Goal: Transaction & Acquisition: Purchase product/service

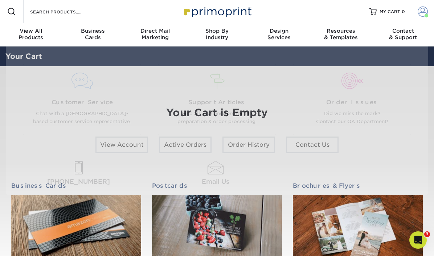
click at [421, 13] on span at bounding box center [423, 12] width 10 height 10
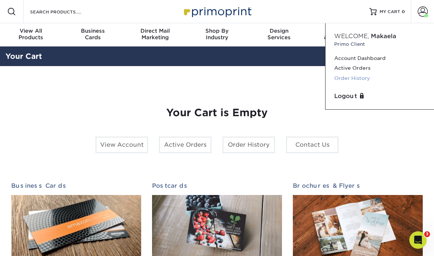
click at [363, 76] on link "Order History" at bounding box center [380, 78] width 91 height 10
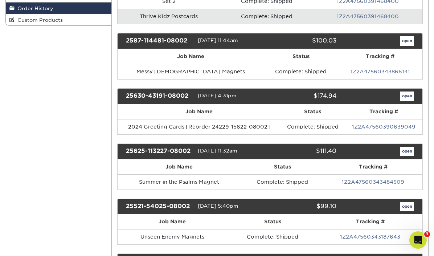
scroll to position [165, 0]
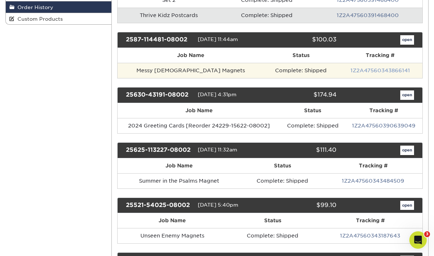
click at [380, 71] on link "1Z2A47560343866141" at bounding box center [381, 71] width 60 height 6
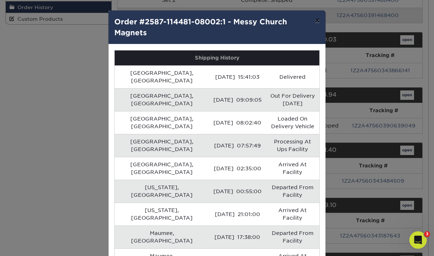
click at [314, 21] on button "×" at bounding box center [317, 21] width 17 height 20
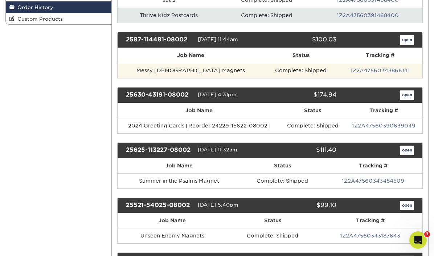
click at [264, 68] on td "Complete: Shipped" at bounding box center [301, 70] width 74 height 15
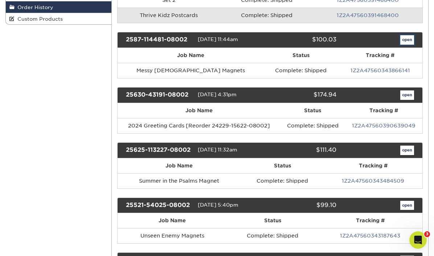
click at [404, 35] on link "open" at bounding box center [408, 39] width 14 height 9
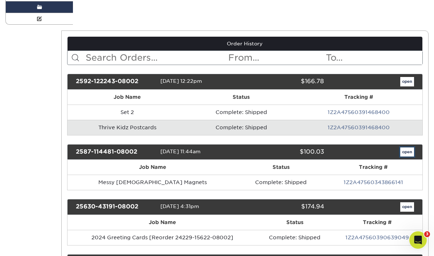
scroll to position [0, 0]
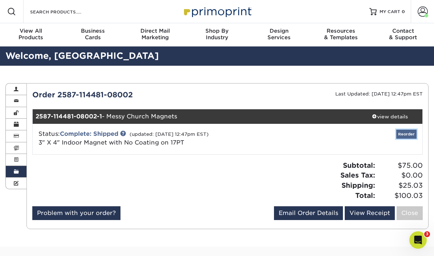
click at [409, 137] on link "Reorder" at bounding box center [407, 134] width 20 height 9
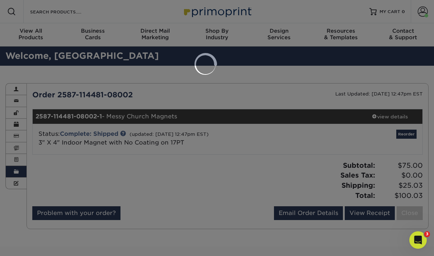
select select "200932"
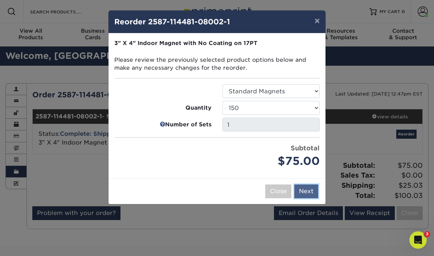
click at [313, 195] on button "Next" at bounding box center [307, 192] width 24 height 14
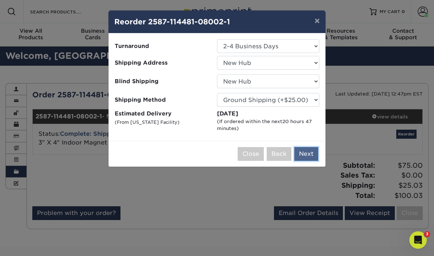
click at [312, 150] on button "Next" at bounding box center [307, 154] width 24 height 14
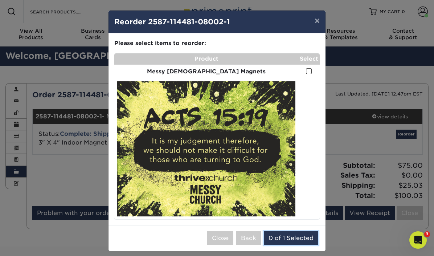
scroll to position [6, 0]
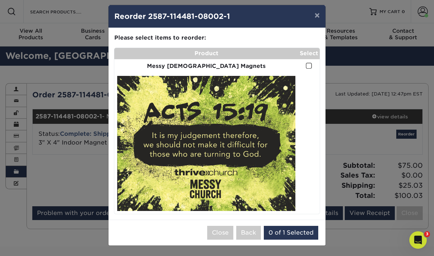
click at [312, 63] on span at bounding box center [309, 65] width 6 height 7
click at [0, 0] on input "checkbox" at bounding box center [0, 0] width 0 height 0
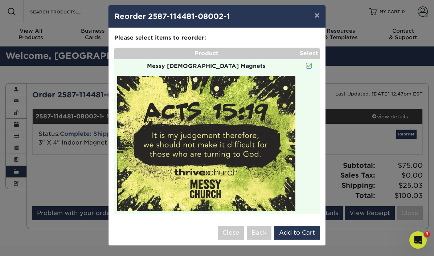
click at [312, 63] on span at bounding box center [309, 65] width 6 height 7
click at [0, 0] on input "checkbox" at bounding box center [0, 0] width 0 height 0
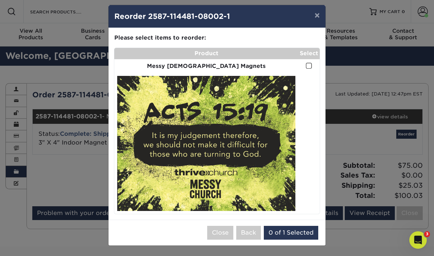
click at [309, 66] on span at bounding box center [309, 65] width 6 height 7
click at [0, 0] on input "checkbox" at bounding box center [0, 0] width 0 height 0
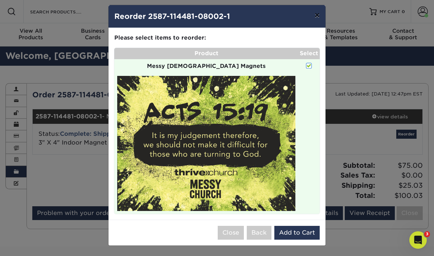
click at [316, 15] on button "×" at bounding box center [317, 15] width 17 height 20
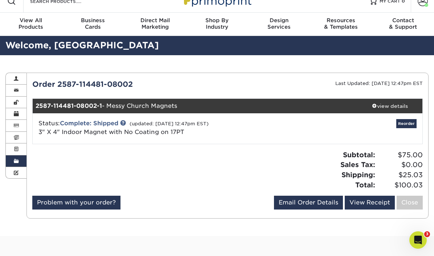
scroll to position [28, 0]
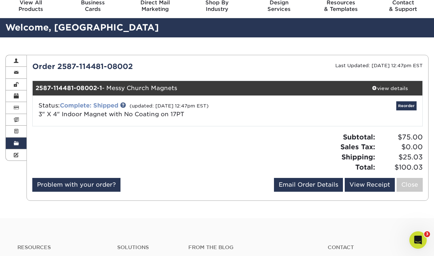
click at [110, 104] on link "Complete: Shipped" at bounding box center [89, 105] width 58 height 7
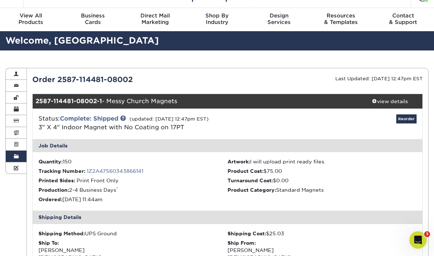
scroll to position [0, 0]
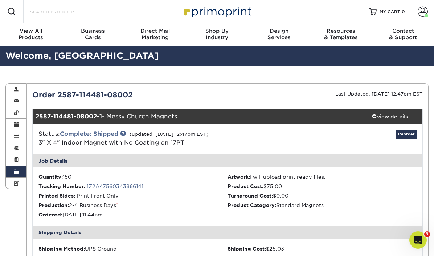
click at [38, 11] on input "Search Products" at bounding box center [64, 11] width 71 height 9
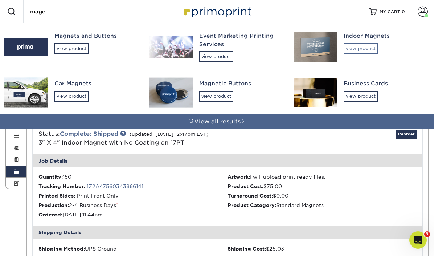
type input "mage"
click at [372, 46] on div "view product" at bounding box center [361, 48] width 34 height 11
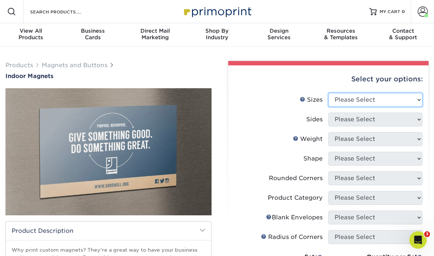
click at [355, 102] on select "Please Select 2" x 3.5" 2.5" x 3.5" 3" x 4" 3.5" x 8.5" 4" x 6" 4" x 7" 4" x 8"…" at bounding box center [376, 100] width 94 height 14
select select "3.00x4.00"
click at [329, 93] on select "Please Select 2" x 3.5" 2.5" x 3.5" 3" x 4" 3.5" x 8.5" 4" x 6" 4" x 7" 4" x 8"…" at bounding box center [376, 100] width 94 height 14
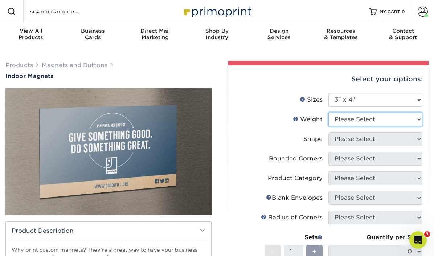
click at [346, 118] on select "Please Select MAGNET" at bounding box center [376, 120] width 94 height 14
select select "MAGNET"
click at [329, 113] on select "Please Select MAGNET" at bounding box center [376, 120] width 94 height 14
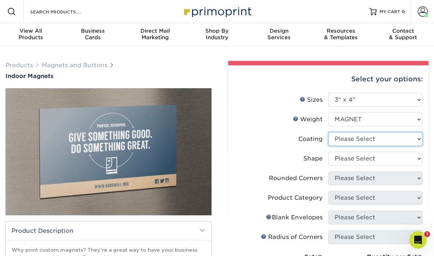
click at [341, 139] on select at bounding box center [376, 139] width 94 height 14
select select "3e7618de-abca-4bda-9f97-8b9129e913d8"
click at [329, 132] on select at bounding box center [376, 139] width 94 height 14
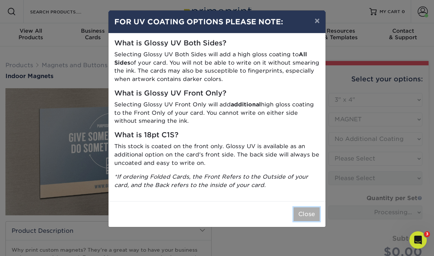
click at [309, 212] on button "Close" at bounding box center [307, 214] width 26 height 14
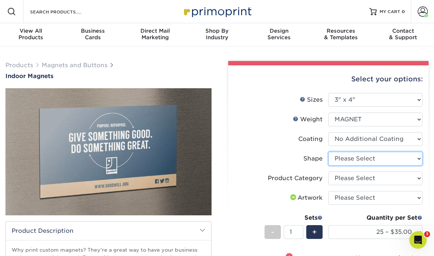
click at [356, 158] on select "Please Select Standard" at bounding box center [376, 159] width 94 height 14
select select "standard"
click at [329, 152] on select "Please Select Standard" at bounding box center [376, 159] width 94 height 14
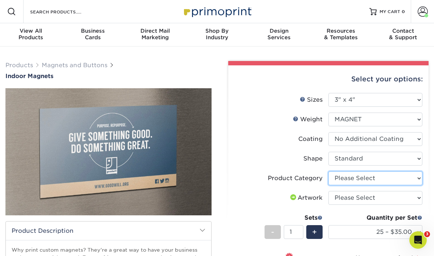
click at [348, 181] on select "Please Select Standard Magnets" at bounding box center [376, 178] width 94 height 14
select select "94f3b56e-8c08-41aa-8555-5876b16679e9"
click at [329, 171] on select "Please Select Standard Magnets" at bounding box center [376, 178] width 94 height 14
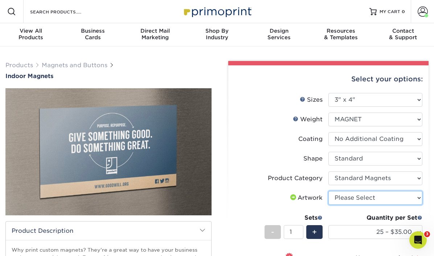
click at [345, 197] on select "Please Select I will upload files I need a design - $50" at bounding box center [376, 198] width 94 height 14
select select "upload"
click at [329, 191] on select "Please Select I will upload files I need a design - $50" at bounding box center [376, 198] width 94 height 14
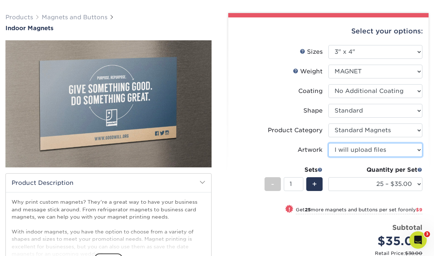
scroll to position [87, 0]
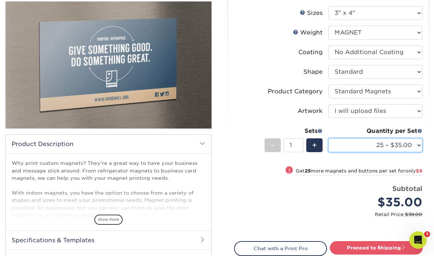
click at [365, 144] on select "25 – $35.00 50 – $44.00 75 – $52.00 100 – $60.00 150 – $75.00 200 – $87.00" at bounding box center [376, 145] width 94 height 14
select select "150 – $75.00"
click at [329, 138] on select "25 – $35.00 50 – $44.00 75 – $52.00 100 – $60.00 150 – $75.00 200 – $87.00" at bounding box center [376, 145] width 94 height 14
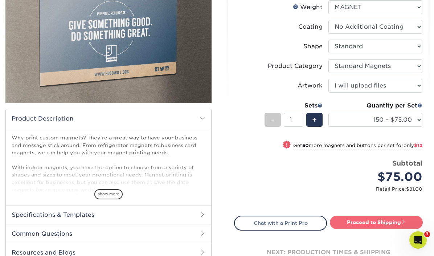
click at [353, 219] on link "Proceed to Shipping" at bounding box center [376, 222] width 93 height 13
type input "Set 1"
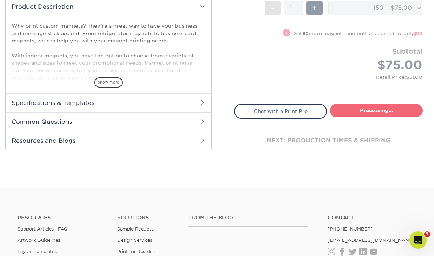
select select "39e278fa-56c9-4316-bbc1-db3adf3af855"
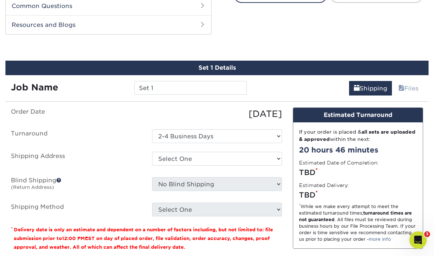
scroll to position [348, 0]
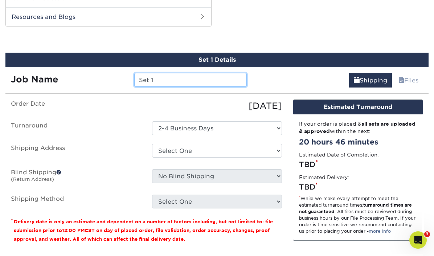
click at [184, 76] on input "Set 1" at bounding box center [190, 80] width 113 height 14
type input "1"
type input "Count Down to Break Ground Magnets"
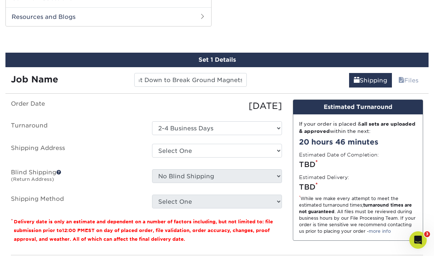
click at [163, 107] on div "09/04/2025" at bounding box center [217, 106] width 141 height 13
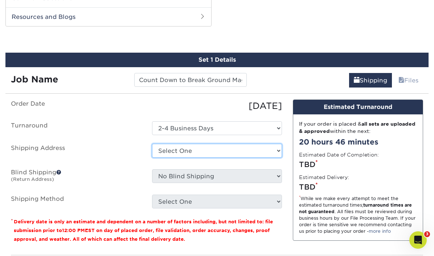
click at [163, 155] on select "Select One Herzog Matt Moore New Hub Shephard The Hub Vinyua + Add New Address" at bounding box center [217, 151] width 130 height 14
select select "200932"
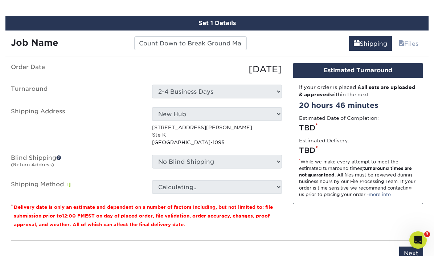
scroll to position [386, 0]
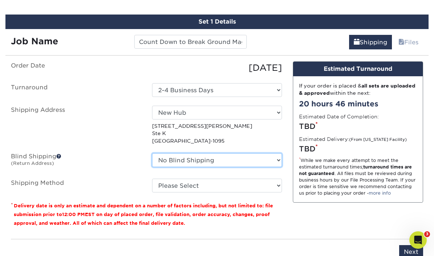
click at [249, 161] on select "No Blind Shipping Herzog Matt Moore New Hub Shephard The Hub Vinyua + Add New A…" at bounding box center [217, 160] width 130 height 14
click at [152, 153] on select "No Blind Shipping Herzog Matt Moore New Hub Shephard The Hub Vinyua + Add New A…" at bounding box center [217, 160] width 130 height 14
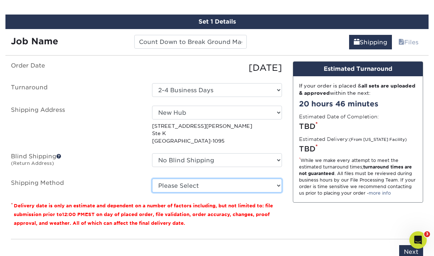
click at [237, 188] on select "Please Select Ground Shipping (+$25.00) 3 Day Shipping Service (+$27.54) 2 Day …" at bounding box center [217, 186] width 130 height 14
select select "03"
click at [152, 179] on select "Please Select Ground Shipping (+$25.00) 3 Day Shipping Service (+$27.54) 2 Day …" at bounding box center [217, 186] width 130 height 14
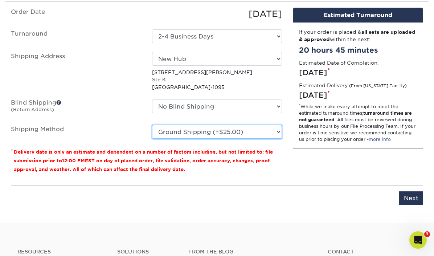
scroll to position [464, 0]
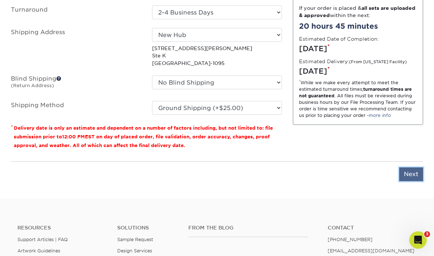
click at [414, 173] on input "Next" at bounding box center [412, 174] width 24 height 14
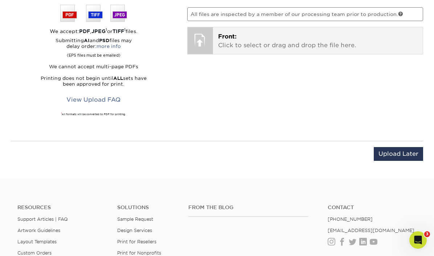
click at [328, 39] on p "Front: Click to select or drag and drop the file here." at bounding box center [318, 40] width 200 height 17
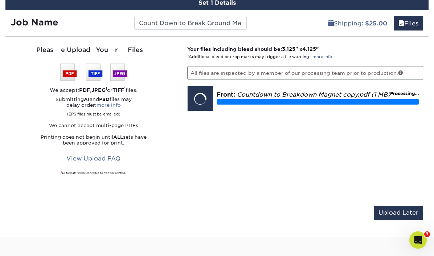
scroll to position [402, 0]
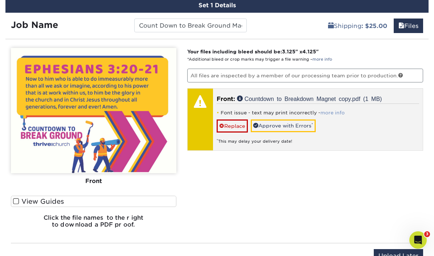
click at [331, 113] on link "more info" at bounding box center [333, 112] width 24 height 5
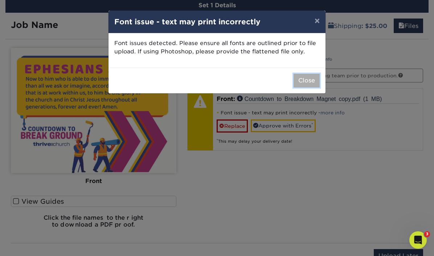
click at [312, 83] on button "Close" at bounding box center [307, 81] width 26 height 14
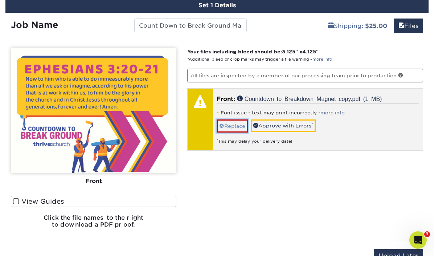
click at [232, 128] on link "Replace" at bounding box center [232, 126] width 31 height 13
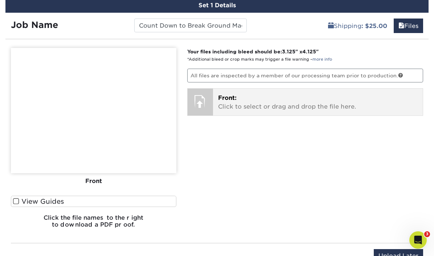
click at [241, 104] on p "Front: Click to select or drag and drop the file here." at bounding box center [318, 102] width 200 height 17
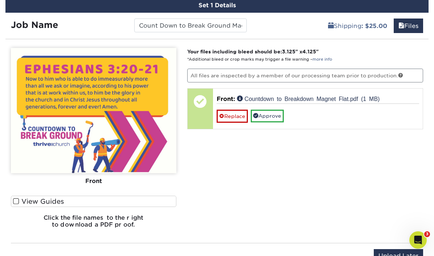
click at [19, 201] on span at bounding box center [16, 201] width 6 height 7
click at [0, 0] on input "View Guides" at bounding box center [0, 0] width 0 height 0
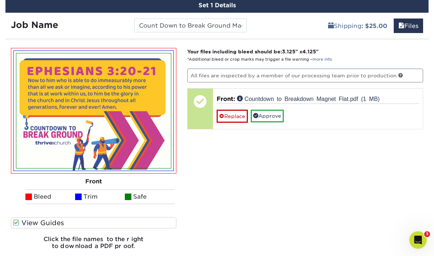
click at [19, 201] on ul "Bleed Trim Safe" at bounding box center [94, 197] width 166 height 15
click at [17, 223] on span at bounding box center [16, 222] width 6 height 7
click at [0, 0] on input "View Guides" at bounding box center [0, 0] width 0 height 0
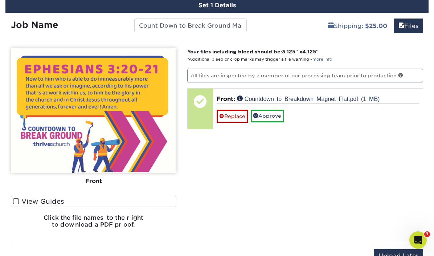
click at [17, 223] on h6 "Click the file names to the right to download a PDF proof." at bounding box center [94, 224] width 166 height 20
click at [16, 204] on span at bounding box center [16, 201] width 6 height 7
click at [0, 0] on input "View Guides" at bounding box center [0, 0] width 0 height 0
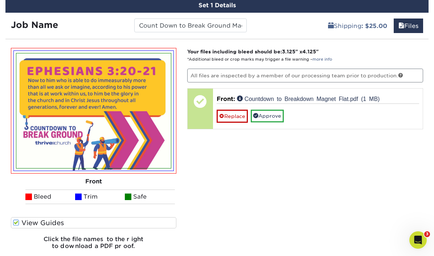
click at [16, 204] on div "Front Back Bleed Trim Safe" at bounding box center [94, 132] width 166 height 169
click at [17, 223] on span at bounding box center [16, 222] width 6 height 7
click at [0, 0] on input "View Guides" at bounding box center [0, 0] width 0 height 0
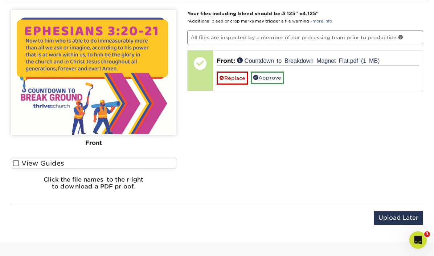
scroll to position [435, 0]
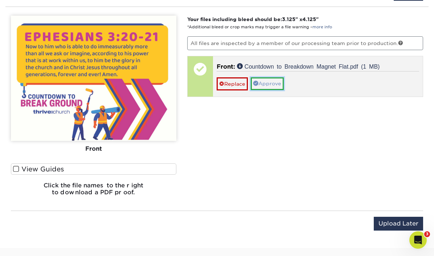
click at [270, 82] on link "Approve" at bounding box center [267, 83] width 33 height 12
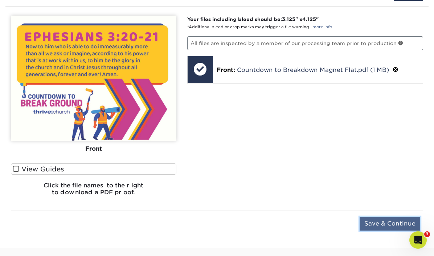
click at [374, 223] on input "Save & Continue" at bounding box center [390, 224] width 61 height 14
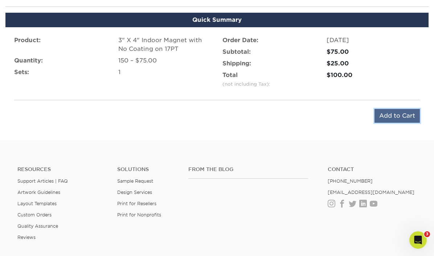
click at [395, 117] on input "Add to Cart" at bounding box center [397, 116] width 45 height 14
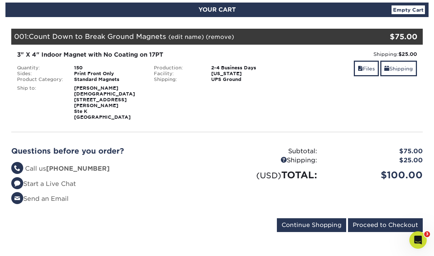
scroll to position [82, 0]
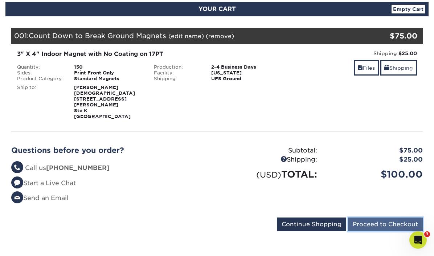
click at [387, 218] on input "Proceed to Checkout" at bounding box center [385, 225] width 75 height 14
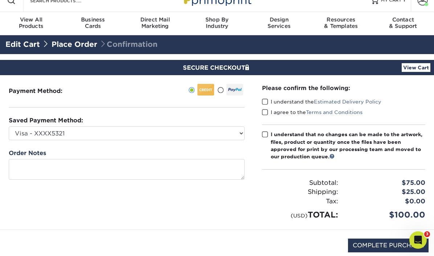
scroll to position [22, 0]
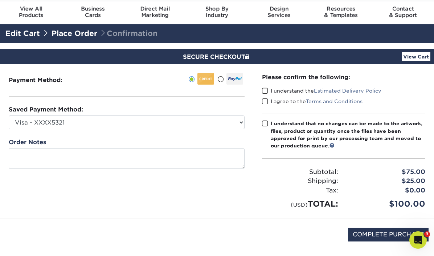
click at [267, 88] on span at bounding box center [265, 91] width 6 height 7
click at [0, 0] on input "I understand the Estimated Delivery Policy" at bounding box center [0, 0] width 0 height 0
click at [267, 102] on span at bounding box center [265, 101] width 6 height 7
click at [0, 0] on input "I agree to the Terms and Conditions" at bounding box center [0, 0] width 0 height 0
click at [267, 122] on span at bounding box center [265, 123] width 6 height 7
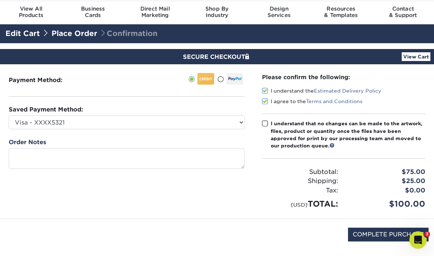
click at [0, 0] on input "I understand that no changes can be made to the artwork, files, product or quan…" at bounding box center [0, 0] width 0 height 0
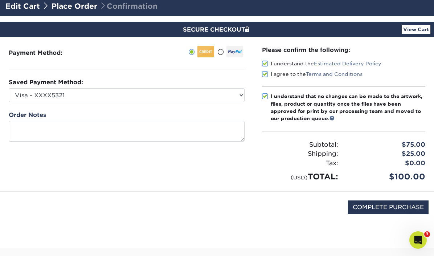
scroll to position [51, 0]
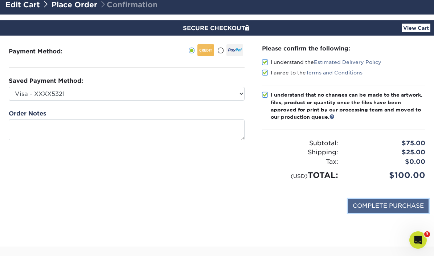
click at [387, 210] on input "COMPLETE PURCHASE" at bounding box center [388, 206] width 81 height 14
type input "PROCESSING, PLEASE WAIT..."
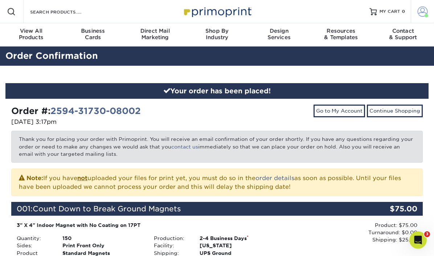
click at [421, 18] on link "Account" at bounding box center [422, 11] width 23 height 23
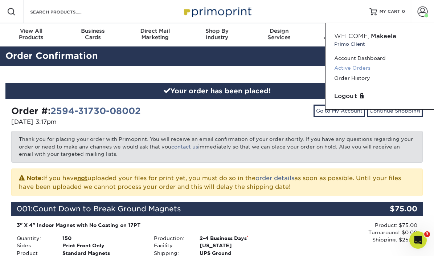
click at [369, 67] on link "Active Orders" at bounding box center [380, 68] width 91 height 10
click at [374, 59] on link "Account Dashboard" at bounding box center [380, 58] width 91 height 10
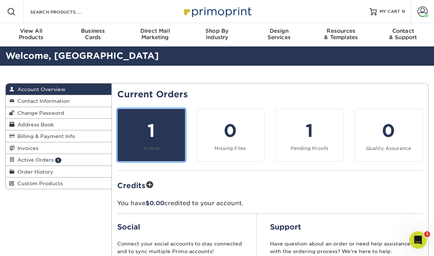
click at [153, 137] on div "1" at bounding box center [151, 131] width 59 height 26
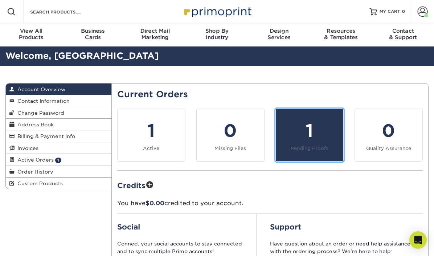
click at [291, 136] on div "1" at bounding box center [309, 131] width 59 height 26
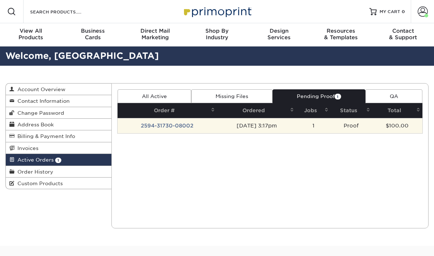
click at [161, 125] on td "2594-31730-08002" at bounding box center [168, 125] width 100 height 15
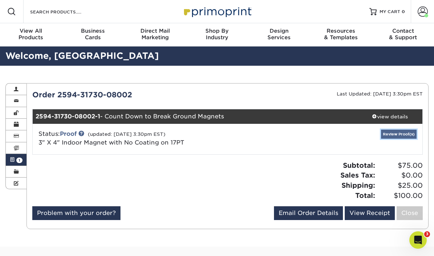
click at [390, 131] on link "Review Proof(s)" at bounding box center [399, 134] width 36 height 9
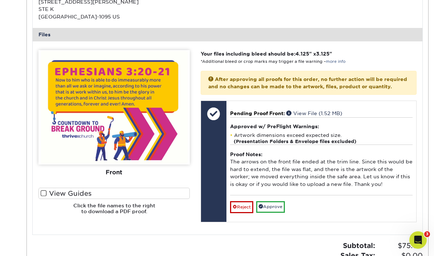
scroll to position [279, 0]
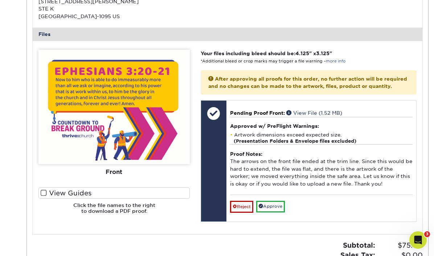
click at [37, 193] on div "Please Upload Your Files We accept: PDF , JPEG 1 or TIFF 1 files. Submitting AI…" at bounding box center [114, 138] width 162 height 176
click at [43, 192] on span at bounding box center [44, 193] width 6 height 7
click at [0, 0] on input "View Guides" at bounding box center [0, 0] width 0 height 0
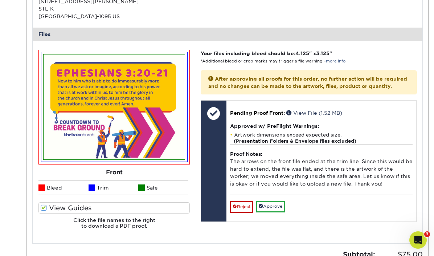
click at [43, 192] on li "Bleed" at bounding box center [64, 188] width 50 height 15
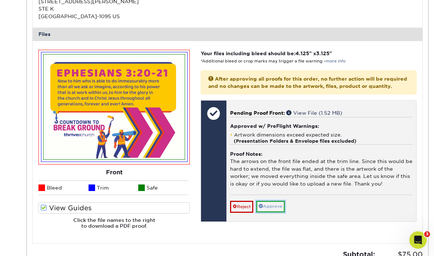
click at [284, 212] on link "Approve" at bounding box center [270, 206] width 29 height 11
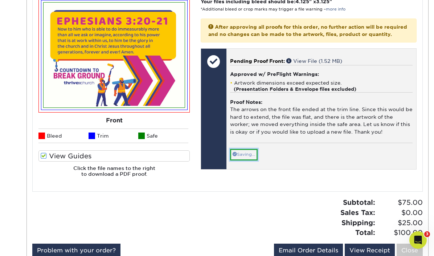
scroll to position [333, 0]
